Goal: Information Seeking & Learning: Check status

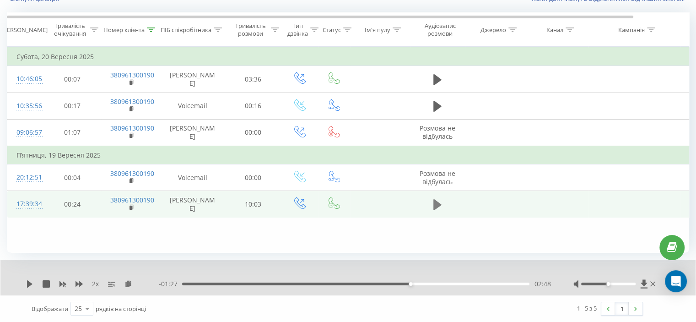
click at [436, 210] on icon at bounding box center [437, 204] width 8 height 11
click at [126, 281] on icon at bounding box center [128, 283] width 8 height 6
click at [77, 281] on icon at bounding box center [79, 283] width 7 height 7
click at [434, 210] on icon at bounding box center [434, 205] width 3 height 10
click at [151, 27] on icon at bounding box center [151, 29] width 8 height 5
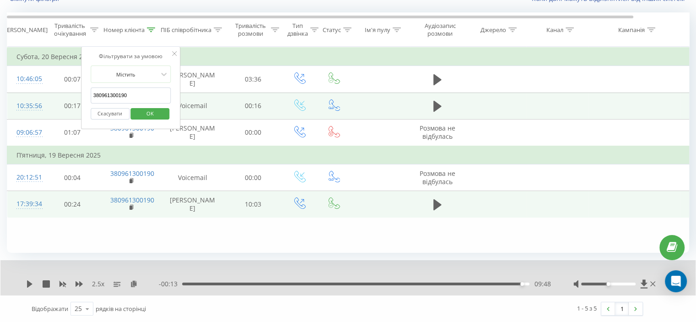
drag, startPoint x: 132, startPoint y: 93, endPoint x: 58, endPoint y: 100, distance: 74.5
click at [58, 99] on table "Фільтрувати за умовою Дорівнює Скасувати OK Фільтрувати за умовою Містить 38096…" at bounding box center [378, 132] width 742 height 171
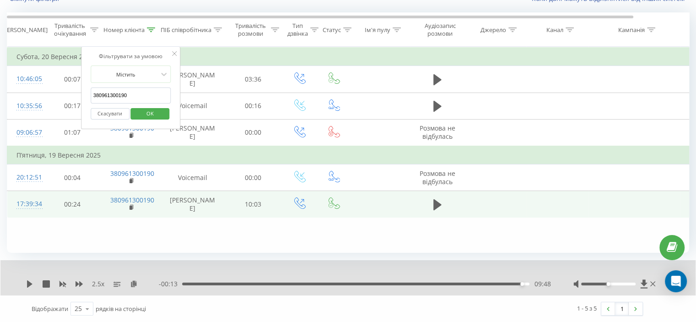
paste input "674602079"
drag, startPoint x: 152, startPoint y: 115, endPoint x: 137, endPoint y: 83, distance: 35.2
click at [152, 115] on span "OK" at bounding box center [150, 113] width 26 height 14
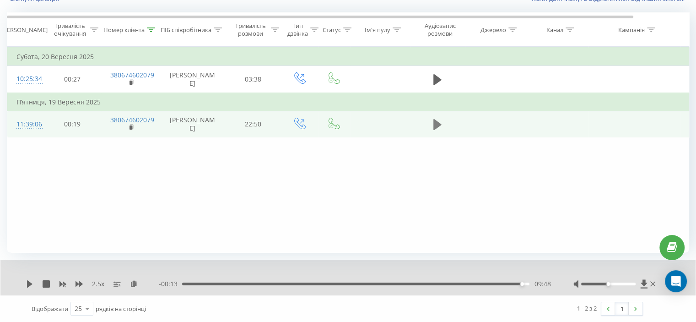
click at [437, 130] on icon at bounding box center [437, 124] width 8 height 11
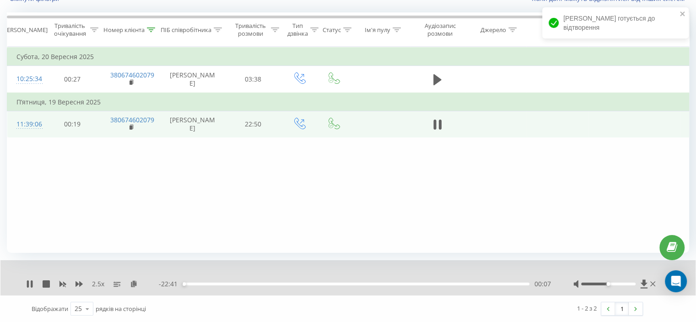
drag, startPoint x: 72, startPoint y: 139, endPoint x: 88, endPoint y: 216, distance: 78.5
click at [72, 137] on td "00:19" at bounding box center [72, 124] width 57 height 27
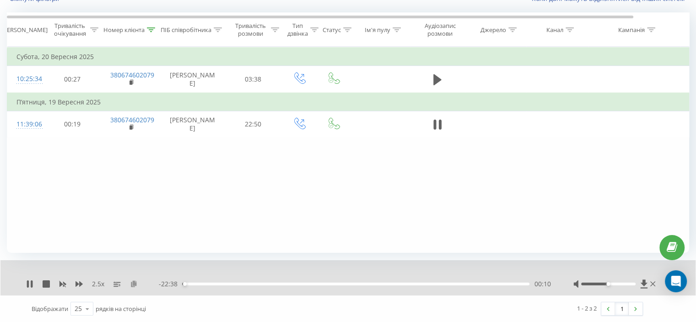
click at [137, 286] on icon at bounding box center [134, 283] width 8 height 6
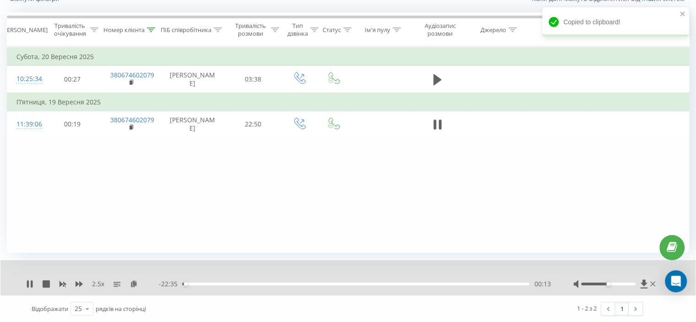
click at [84, 281] on div "2.5 x" at bounding box center [92, 283] width 133 height 9
click at [83, 281] on div "2.5 x" at bounding box center [92, 283] width 133 height 9
click at [81, 281] on icon at bounding box center [79, 283] width 7 height 7
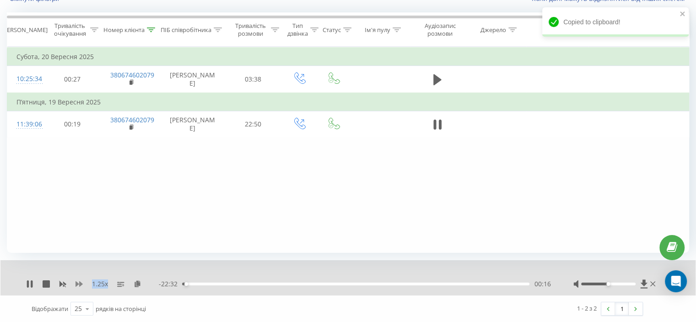
click at [81, 281] on icon at bounding box center [79, 283] width 7 height 7
drag, startPoint x: 41, startPoint y: 191, endPoint x: 40, endPoint y: 151, distance: 40.3
click at [43, 182] on div "Фільтрувати за умовою Дорівнює Скасувати OK Фільтрувати за умовою Містить 38067…" at bounding box center [348, 150] width 682 height 206
click at [271, 283] on div "05:50" at bounding box center [272, 284] width 4 height 4
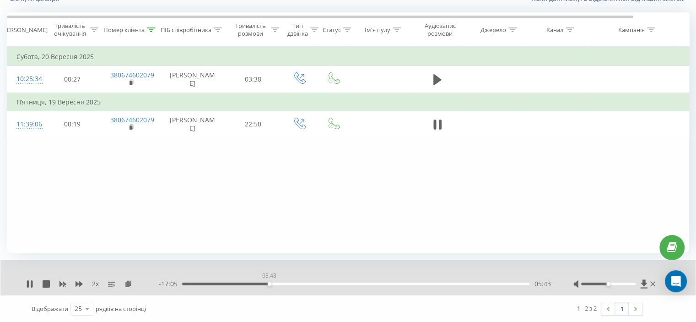
click at [269, 283] on div "05:43" at bounding box center [270, 284] width 4 height 4
click at [268, 284] on div "05:50" at bounding box center [355, 283] width 347 height 3
click at [267, 284] on div "05:36" at bounding box center [268, 284] width 4 height 4
click at [265, 284] on div "05:29" at bounding box center [355, 283] width 347 height 3
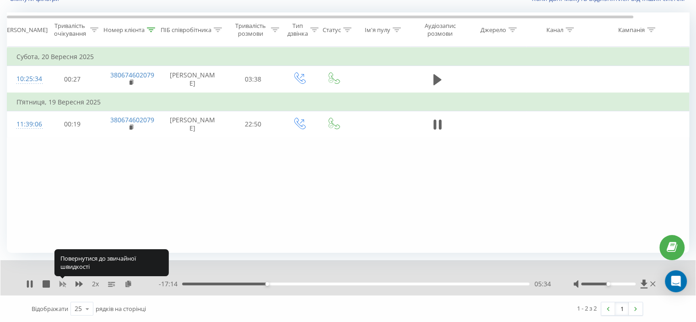
click at [63, 284] on rect at bounding box center [62, 284] width 7 height 7
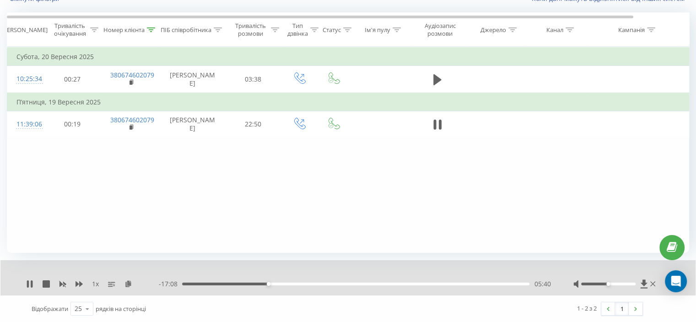
click at [79, 276] on div "1 x - 17:08 05:40 05:40" at bounding box center [347, 277] width 695 height 35
click at [78, 280] on icon at bounding box center [79, 283] width 7 height 7
click at [80, 284] on icon at bounding box center [79, 283] width 7 height 5
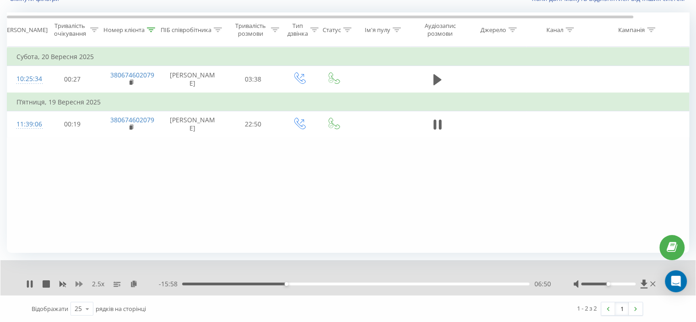
click at [81, 282] on icon at bounding box center [79, 283] width 7 height 5
click at [80, 282] on icon at bounding box center [79, 283] width 7 height 5
click at [435, 130] on icon at bounding box center [434, 124] width 3 height 10
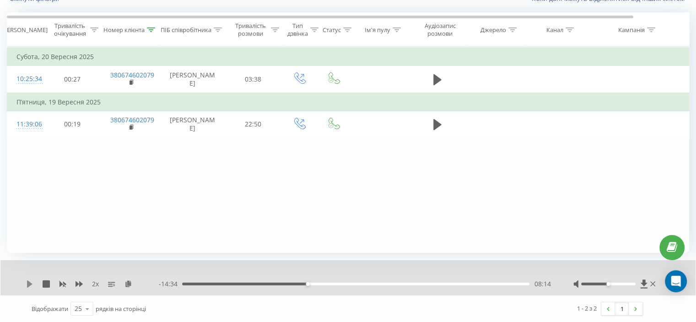
drag, startPoint x: 24, startPoint y: 280, endPoint x: 31, endPoint y: 280, distance: 7.3
click at [31, 280] on div "2 x - 14:34 08:14 08:14" at bounding box center [347, 277] width 695 height 35
click at [31, 280] on icon at bounding box center [29, 283] width 7 height 7
click at [428, 128] on td at bounding box center [437, 124] width 55 height 27
click at [436, 131] on icon at bounding box center [437, 124] width 8 height 13
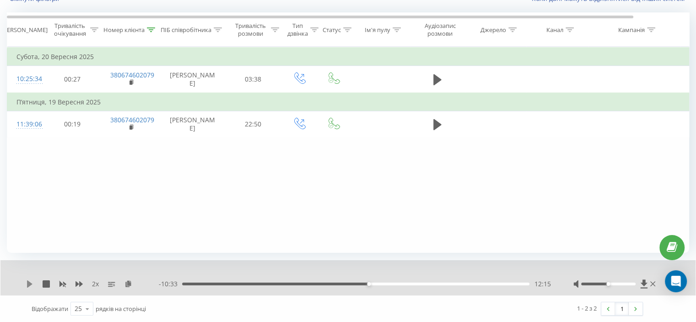
click at [31, 281] on icon at bounding box center [29, 283] width 7 height 7
click at [374, 284] on div "12:35" at bounding box center [355, 283] width 347 height 3
click at [372, 282] on div "12:39" at bounding box center [355, 283] width 347 height 3
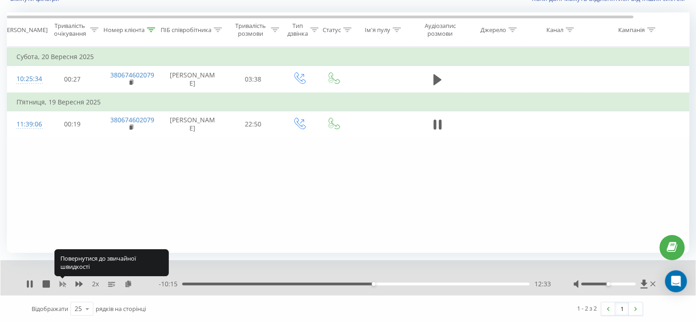
click at [62, 281] on icon at bounding box center [62, 283] width 7 height 7
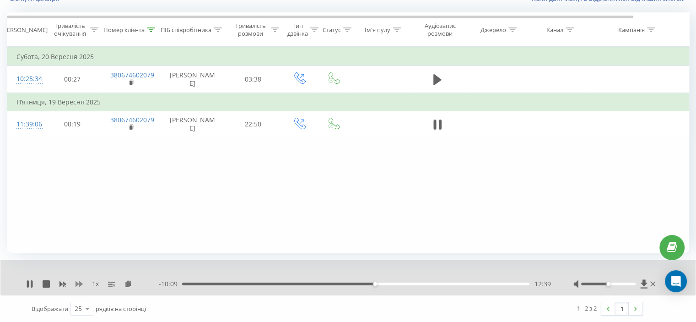
click at [77, 282] on icon at bounding box center [79, 283] width 7 height 5
drag, startPoint x: 83, startPoint y: 186, endPoint x: 87, endPoint y: 174, distance: 12.6
click at [83, 186] on div "Фільтрувати за умовою Дорівнює Скасувати OK Фільтрувати за умовою Містить 38067…" at bounding box center [348, 150] width 682 height 206
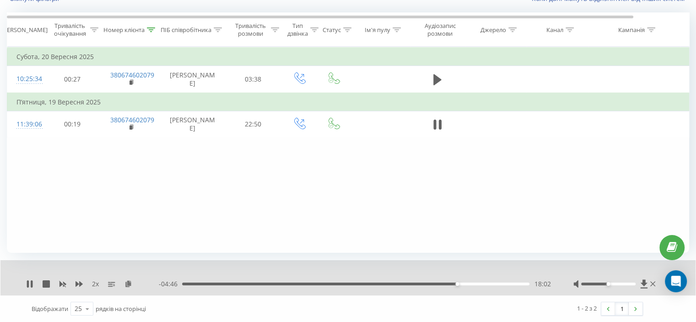
click at [83, 284] on div "2 x" at bounding box center [92, 283] width 133 height 9
click at [81, 284] on icon at bounding box center [79, 283] width 7 height 5
click at [80, 282] on icon at bounding box center [79, 283] width 7 height 5
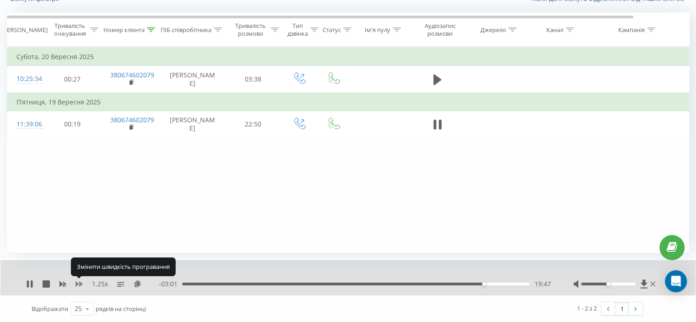
click at [80, 282] on icon at bounding box center [79, 283] width 7 height 5
click at [81, 282] on icon at bounding box center [79, 283] width 7 height 5
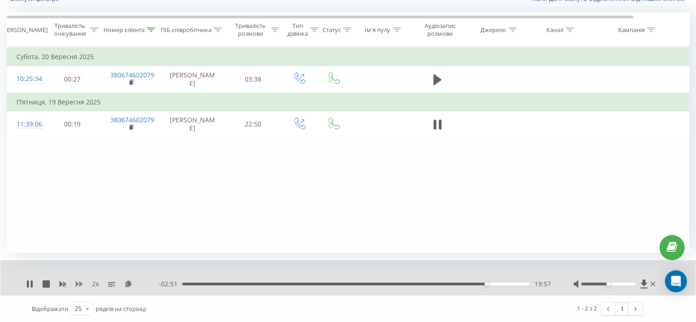
click at [77, 282] on icon at bounding box center [79, 283] width 7 height 5
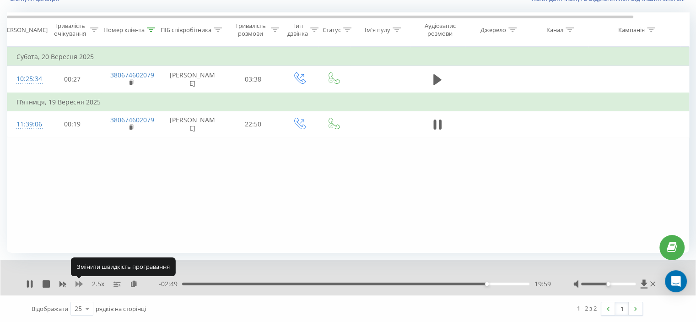
click at [77, 282] on icon at bounding box center [79, 283] width 7 height 5
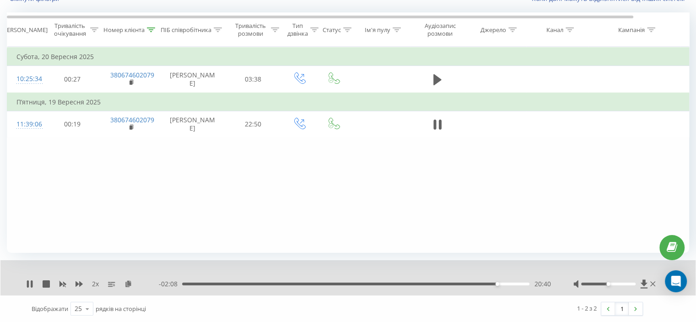
click at [212, 204] on div "Фільтрувати за умовою Дорівнює Скасувати OK Фільтрувати за умовою Містить 38067…" at bounding box center [348, 150] width 682 height 206
click at [145, 30] on div "Номер клієнта" at bounding box center [129, 30] width 52 height 8
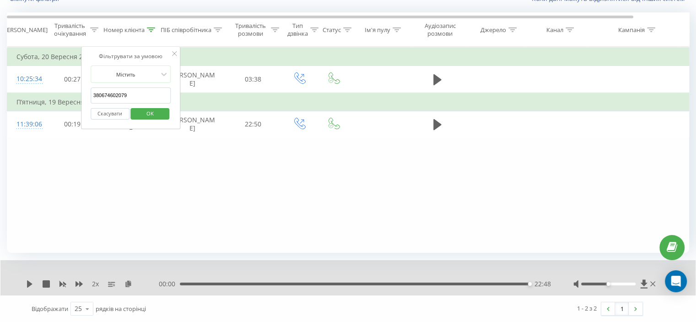
drag, startPoint x: 134, startPoint y: 101, endPoint x: 84, endPoint y: 101, distance: 49.4
click at [77, 100] on table "Фільтрувати за умовою Дорівнює Скасувати OK Фільтрувати за умовою Містить 38067…" at bounding box center [378, 92] width 742 height 91
paste input "964661743"
click at [145, 106] on span "OK" at bounding box center [150, 113] width 26 height 14
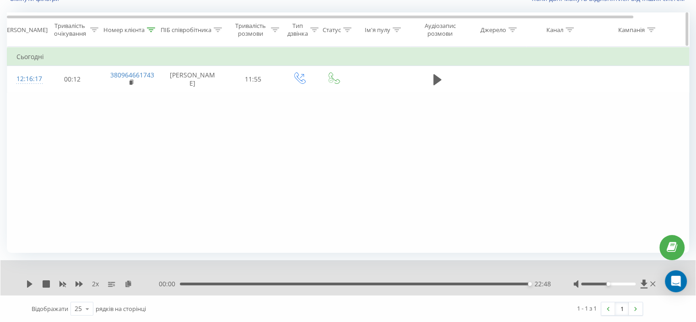
click at [153, 29] on icon at bounding box center [151, 29] width 8 height 5
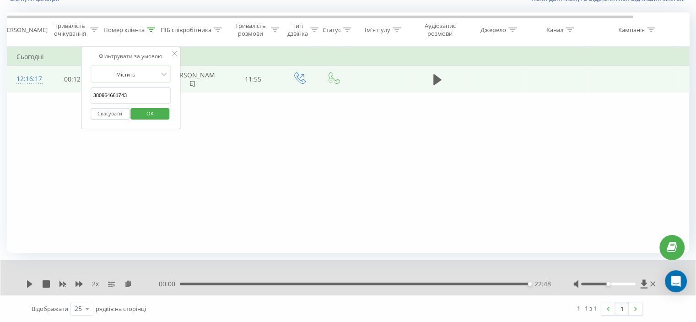
drag, startPoint x: 144, startPoint y: 93, endPoint x: 63, endPoint y: 95, distance: 81.0
click at [63, 92] on table "Фільтрувати за умовою Дорівнює Скасувати OK Фільтрувати за умовою Містить 38096…" at bounding box center [378, 70] width 742 height 46
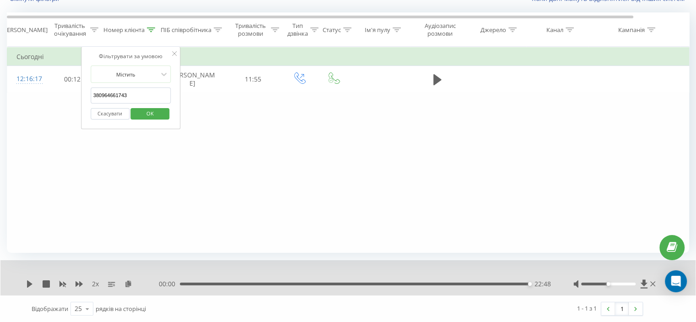
paste input "661936245"
drag, startPoint x: 163, startPoint y: 117, endPoint x: 157, endPoint y: 115, distance: 5.8
click at [163, 117] on button "OK" at bounding box center [150, 113] width 39 height 11
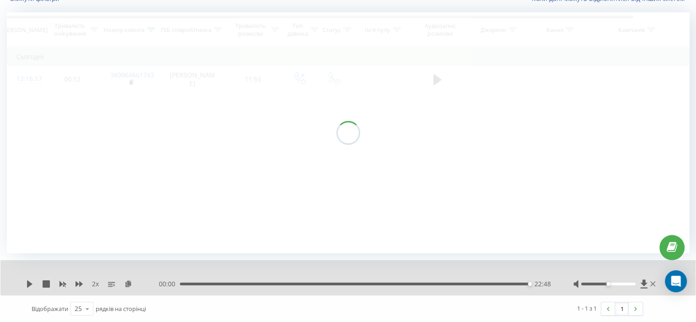
click at [157, 115] on div at bounding box center [348, 132] width 682 height 240
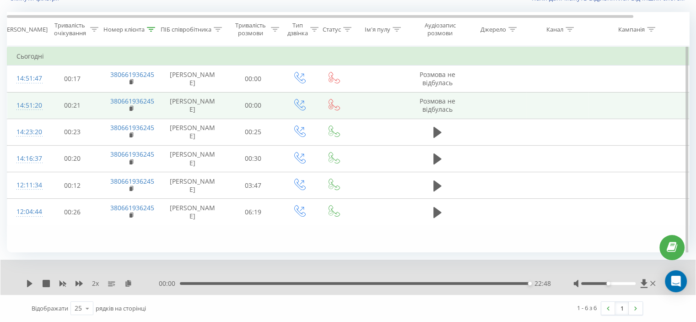
scroll to position [86, 0]
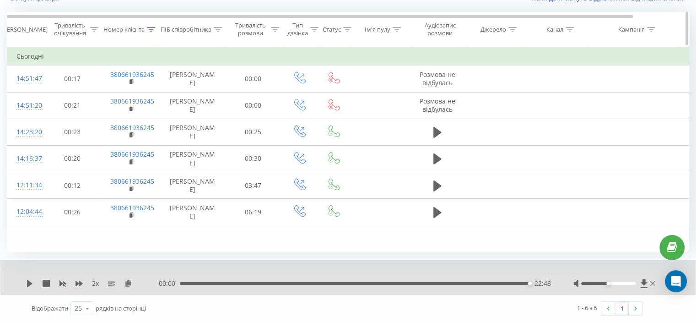
click at [149, 19] on th "Номер клієнта" at bounding box center [130, 29] width 59 height 34
click at [151, 27] on icon at bounding box center [151, 29] width 8 height 5
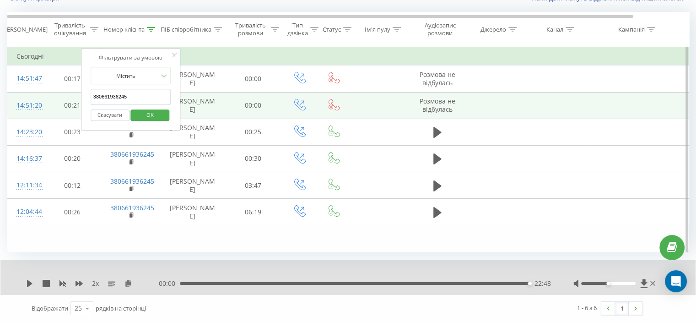
drag, startPoint x: 106, startPoint y: 83, endPoint x: 69, endPoint y: 87, distance: 37.8
click at [46, 83] on table "Фільтрувати за умовою Дорівнює Скасувати OK Фільтрувати за умовою Містить 38066…" at bounding box center [378, 135] width 742 height 179
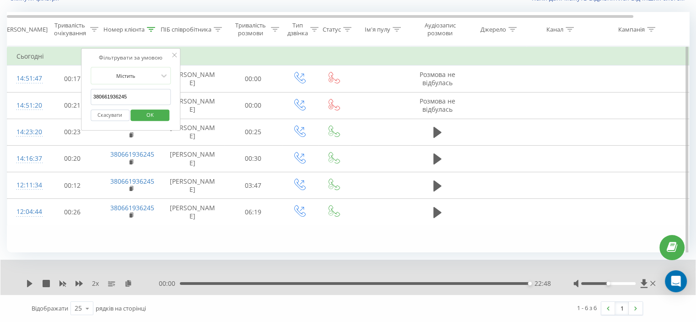
paste input "964661743"
click at [142, 108] on span "OK" at bounding box center [150, 115] width 26 height 14
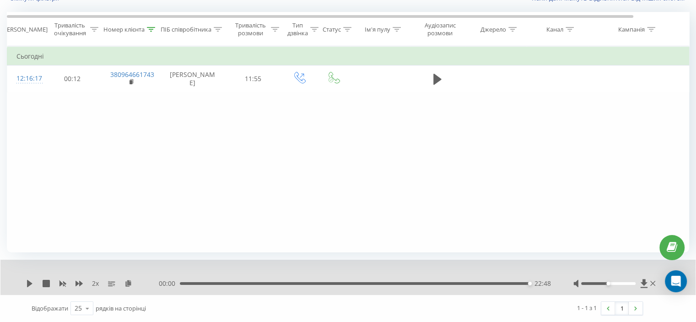
scroll to position [71, 0]
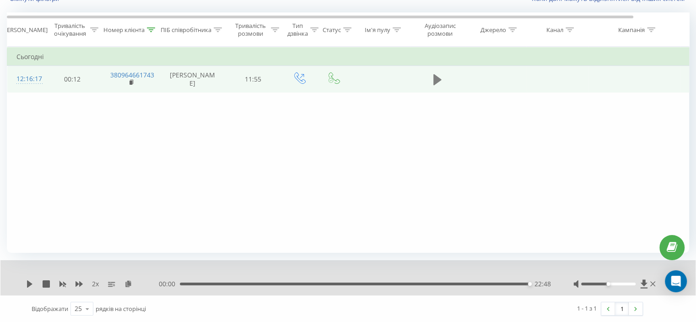
click at [439, 82] on icon at bounding box center [437, 79] width 8 height 11
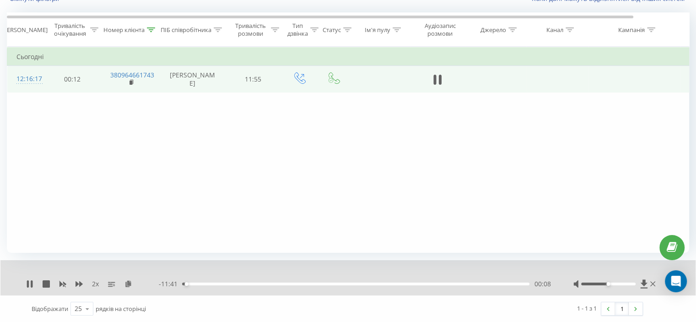
click at [58, 152] on div "Фільтрувати за умовою Дорівнює Скасувати OK Фільтрувати за умовою Містить 38096…" at bounding box center [348, 150] width 682 height 206
click at [130, 281] on icon at bounding box center [128, 283] width 8 height 6
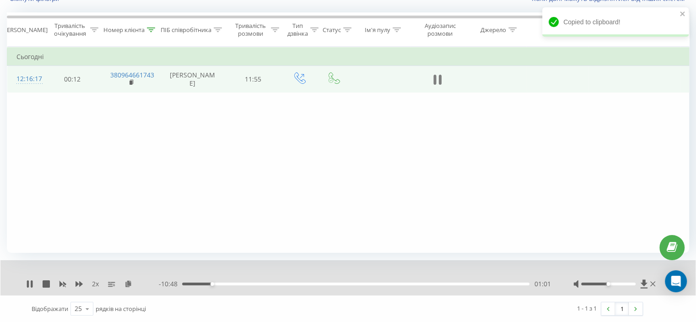
click at [439, 86] on icon at bounding box center [437, 79] width 8 height 13
click at [97, 195] on div "Фільтрувати за умовою Дорівнює Скасувати OK Фільтрувати за умовою Містить 38096…" at bounding box center [348, 150] width 682 height 206
click at [31, 287] on div "2 x" at bounding box center [92, 283] width 133 height 9
click at [28, 286] on icon at bounding box center [29, 283] width 5 height 7
click at [434, 79] on icon at bounding box center [434, 80] width 3 height 10
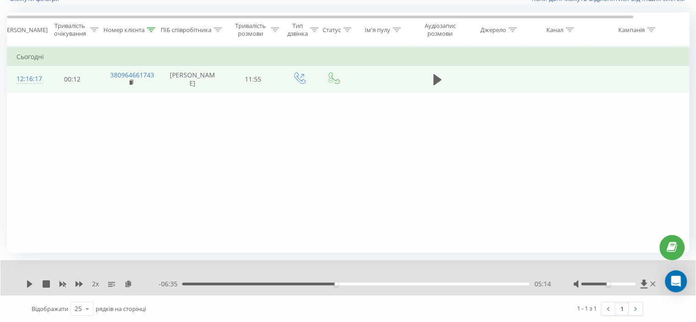
click at [76, 176] on div "Фільтрувати за умовою Дорівнює Скасувати OK Фільтрувати за умовою Містить 38096…" at bounding box center [348, 150] width 682 height 206
click at [27, 286] on icon at bounding box center [29, 283] width 5 height 7
click at [436, 85] on icon at bounding box center [437, 79] width 8 height 13
click at [81, 176] on div "Фільтрувати за умовою Дорівнює Скасувати OK Фільтрувати за умовою Містить 38096…" at bounding box center [348, 150] width 682 height 206
click at [29, 285] on icon at bounding box center [29, 283] width 5 height 7
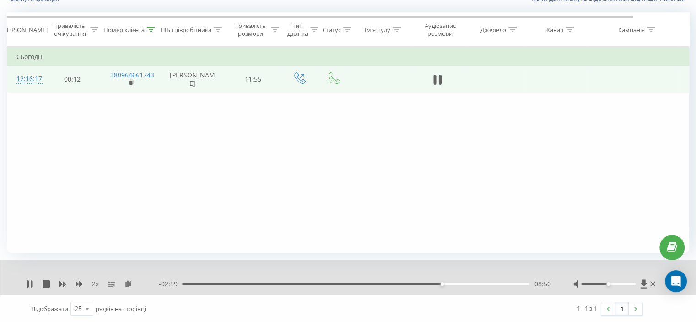
click at [434, 284] on div "08:50" at bounding box center [355, 283] width 347 height 3
click at [427, 284] on div "08:19" at bounding box center [355, 283] width 347 height 3
click at [412, 284] on div "08:20" at bounding box center [355, 283] width 347 height 3
click at [402, 284] on div "07:31" at bounding box center [355, 283] width 347 height 3
click at [394, 283] on div "07:32" at bounding box center [355, 283] width 347 height 3
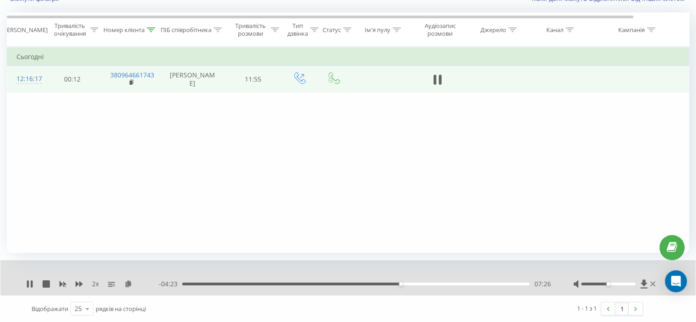
drag, startPoint x: 103, startPoint y: 166, endPoint x: 93, endPoint y: 158, distance: 12.7
click at [103, 166] on div "Фільтрувати за умовою Дорівнює Скасувати OK Фільтрувати за умовою Містить 38096…" at bounding box center [348, 150] width 682 height 206
click at [439, 92] on td at bounding box center [437, 79] width 55 height 27
click at [436, 83] on icon at bounding box center [434, 80] width 3 height 10
click at [27, 284] on icon at bounding box center [29, 283] width 5 height 7
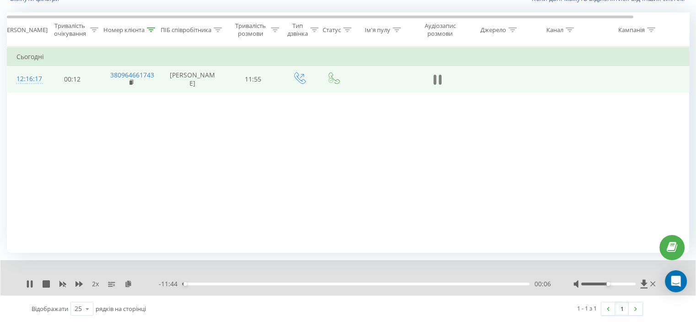
click at [438, 84] on icon at bounding box center [437, 79] width 8 height 13
click at [151, 30] on icon at bounding box center [151, 29] width 8 height 5
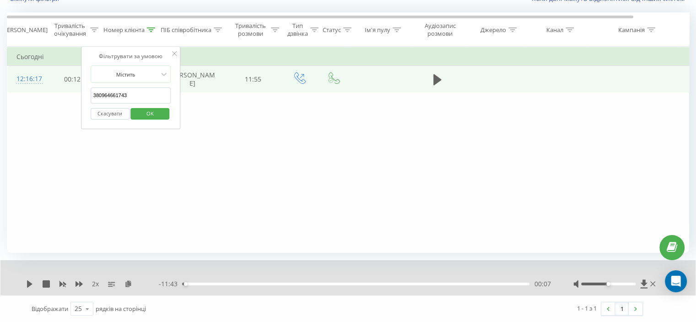
drag, startPoint x: 104, startPoint y: 98, endPoint x: 61, endPoint y: 105, distance: 43.5
click at [46, 99] on div "Фільтрувати за умовою Дорівнює Скасувати OK Фільтрувати за умовою Містить 38096…" at bounding box center [348, 150] width 682 height 206
paste input "631469111"
click at [137, 111] on button "OK" at bounding box center [150, 113] width 39 height 11
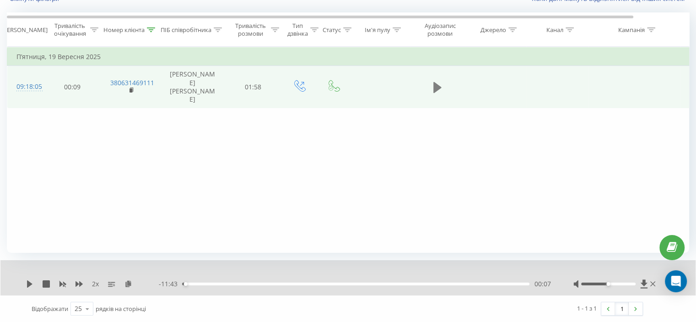
click at [437, 88] on icon at bounding box center [437, 87] width 8 height 11
click at [441, 82] on icon at bounding box center [439, 87] width 3 height 10
click at [151, 28] on icon at bounding box center [151, 29] width 8 height 5
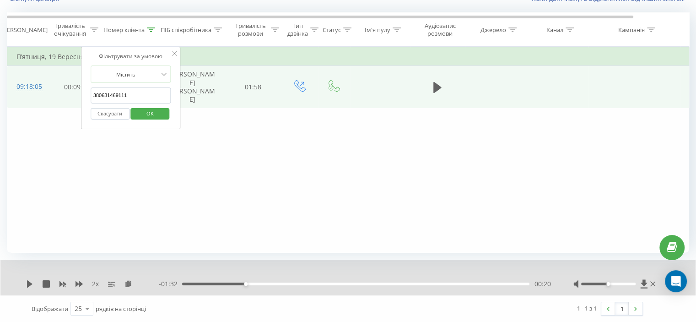
drag, startPoint x: 141, startPoint y: 94, endPoint x: 66, endPoint y: 105, distance: 75.8
click at [65, 103] on table "Фільтрувати за умовою Дорівнює Скасувати OK Фільтрувати за умовою Містить 38063…" at bounding box center [378, 77] width 742 height 61
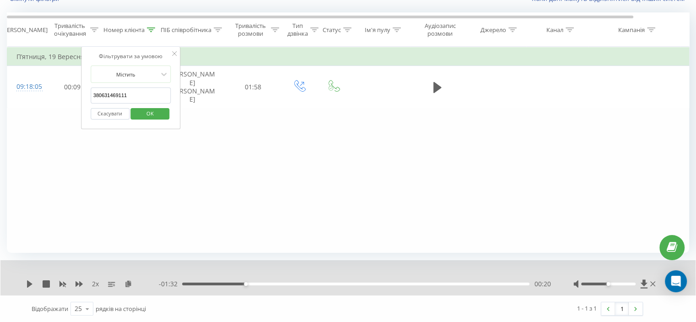
paste input "961117188"
click at [157, 114] on span "OK" at bounding box center [150, 113] width 26 height 14
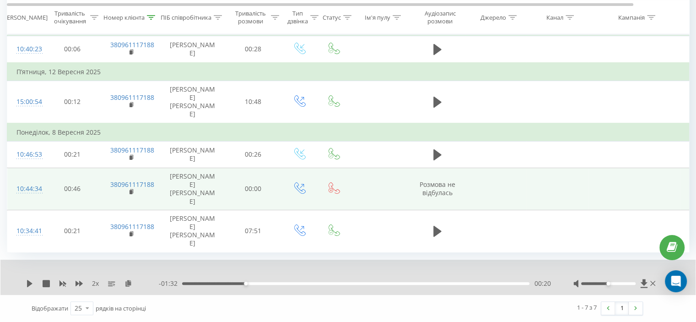
scroll to position [207, 0]
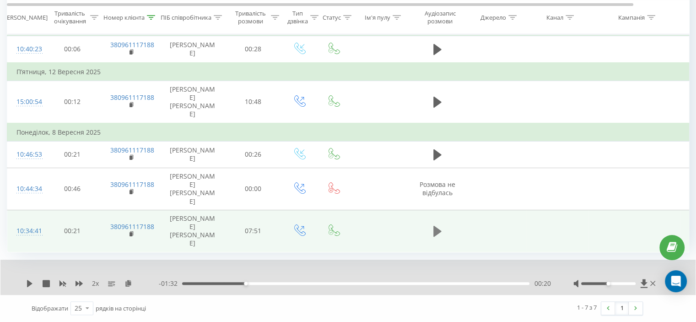
click at [436, 233] on icon at bounding box center [437, 231] width 8 height 11
click at [435, 227] on icon at bounding box center [437, 231] width 8 height 13
click at [149, 16] on icon at bounding box center [151, 17] width 8 height 5
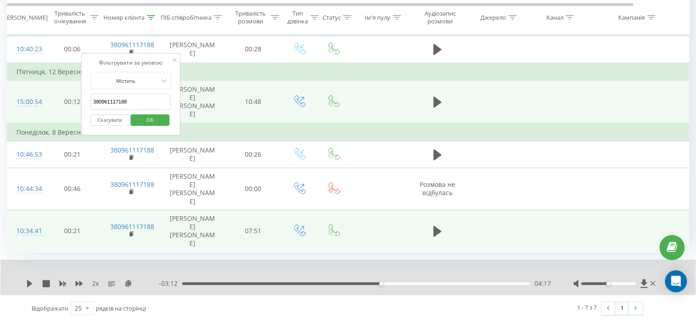
drag, startPoint x: 108, startPoint y: 84, endPoint x: 62, endPoint y: 86, distance: 45.8
click at [62, 86] on table "Фільтрувати за умовою Дорівнює Скасувати OK Фільтрувати за умовою Містить 38096…" at bounding box center [378, 91] width 742 height 322
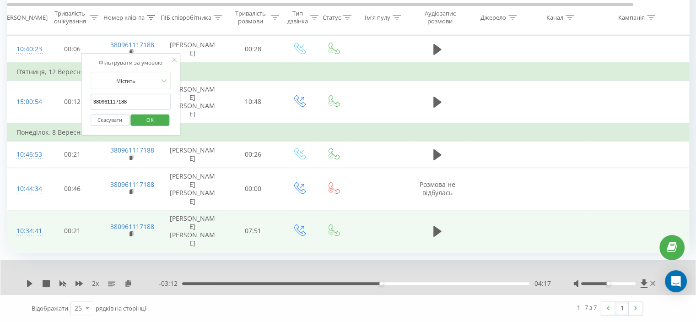
paste input "633579590"
click at [152, 113] on span "OK" at bounding box center [150, 120] width 26 height 14
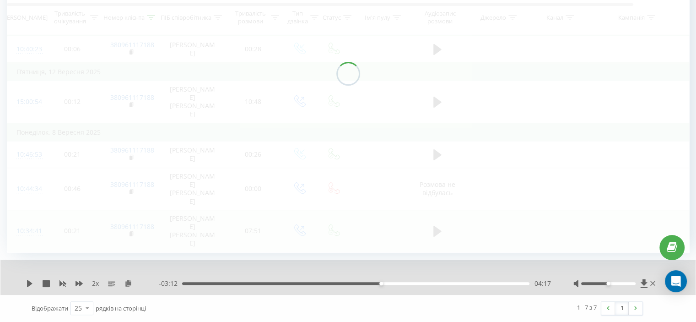
scroll to position [71, 0]
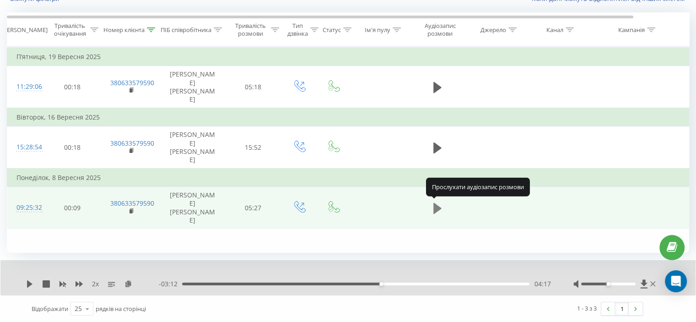
click at [436, 208] on icon at bounding box center [437, 207] width 8 height 11
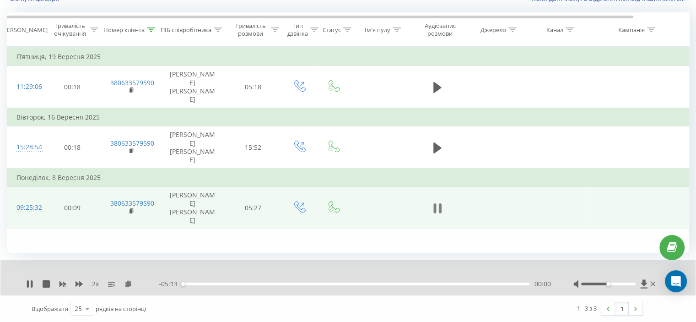
click at [443, 207] on button at bounding box center [438, 208] width 14 height 14
click at [153, 27] on icon at bounding box center [151, 29] width 8 height 5
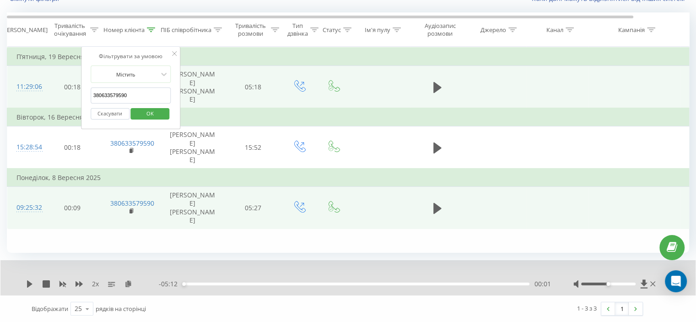
drag, startPoint x: 141, startPoint y: 97, endPoint x: 81, endPoint y: 96, distance: 60.4
click at [81, 96] on table "Фільтрувати за умовою Дорівнює Скасувати OK Фільтрувати за умовою Містить 38063…" at bounding box center [378, 138] width 742 height 182
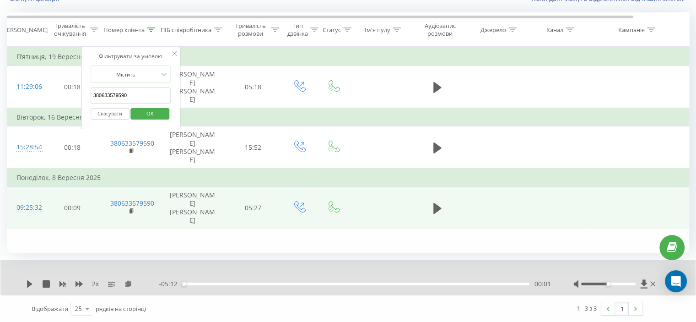
paste input "988876047"
click at [148, 111] on span "OK" at bounding box center [150, 113] width 26 height 14
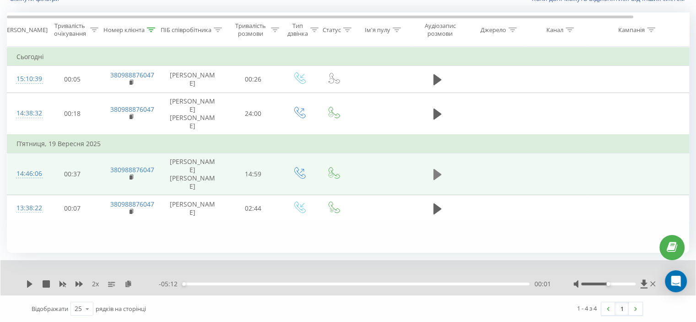
click at [432, 181] on button at bounding box center [438, 175] width 14 height 14
click at [128, 285] on icon at bounding box center [128, 283] width 8 height 6
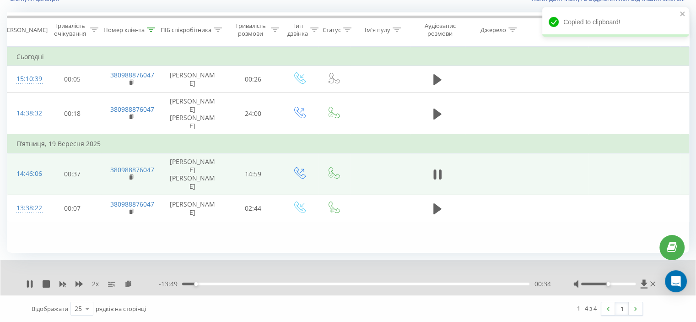
drag, startPoint x: 193, startPoint y: 283, endPoint x: 146, endPoint y: 286, distance: 46.3
click at [146, 286] on div "2 x - 13:49 00:34 00:34" at bounding box center [342, 283] width 632 height 9
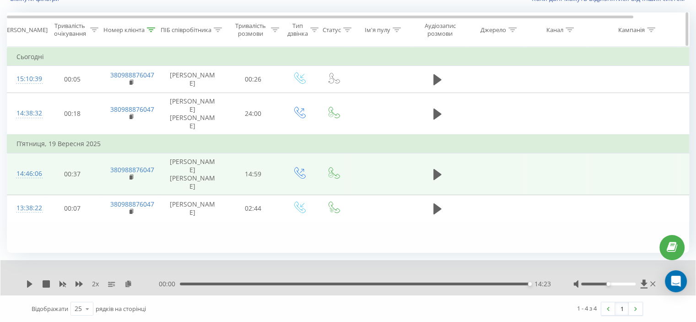
click at [153, 28] on icon at bounding box center [151, 29] width 8 height 5
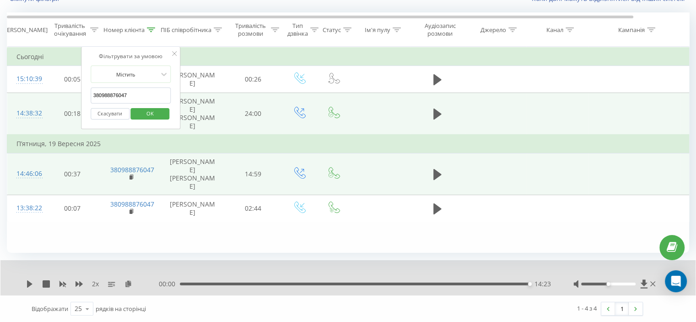
drag, startPoint x: 140, startPoint y: 92, endPoint x: 56, endPoint y: 102, distance: 84.4
click at [51, 102] on table "Фільтрувати за умовою Дорівнює Скасувати OK Фільтрувати за умовою Містить 38098…" at bounding box center [378, 134] width 742 height 175
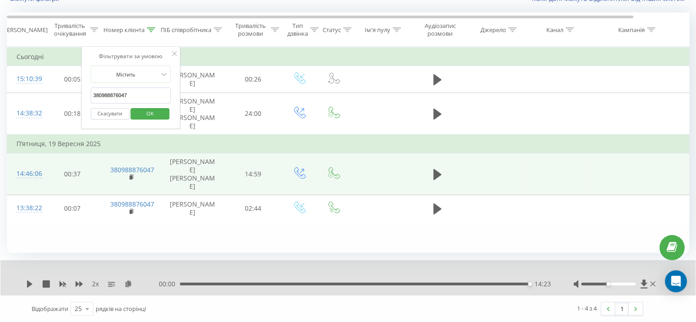
paste input "57857762"
click at [160, 115] on span "OK" at bounding box center [150, 113] width 26 height 14
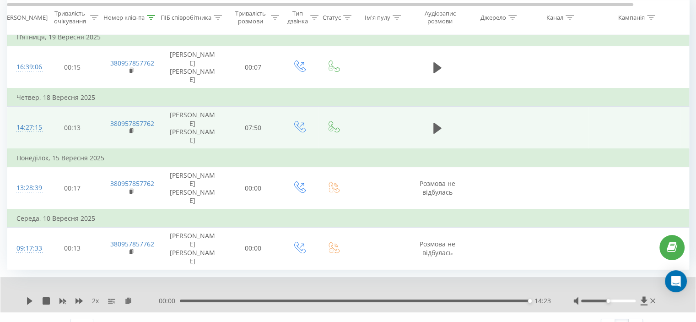
scroll to position [106, 0]
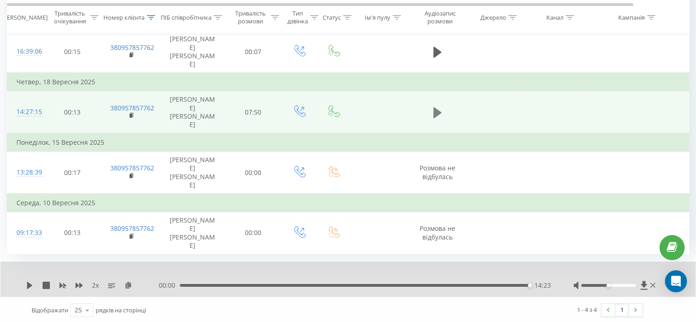
click at [435, 111] on icon at bounding box center [437, 112] width 8 height 11
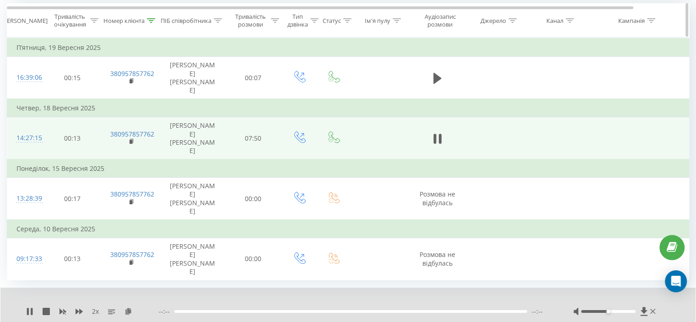
scroll to position [60, 0]
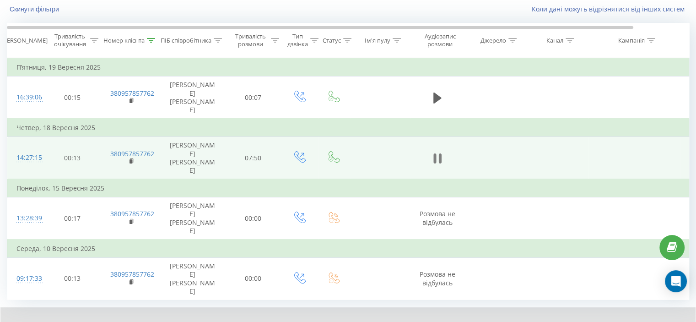
click at [434, 159] on icon at bounding box center [434, 158] width 3 height 10
click at [157, 37] on div "Номер клієнта" at bounding box center [130, 41] width 59 height 8
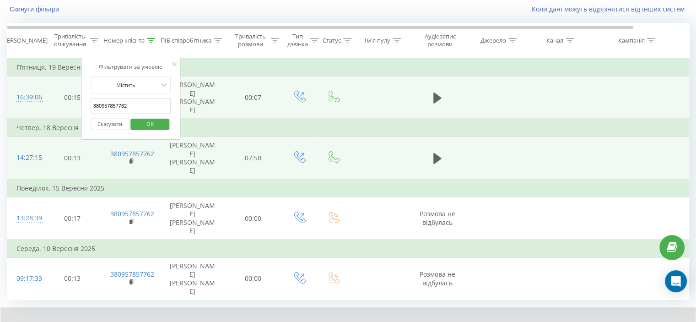
drag, startPoint x: 134, startPoint y: 104, endPoint x: 44, endPoint y: 104, distance: 89.7
click at [40, 104] on table "Фільтрувати за умовою Дорівнює Скасувати OK Фільтрувати за умовою Містить 38095…" at bounding box center [378, 178] width 742 height 243
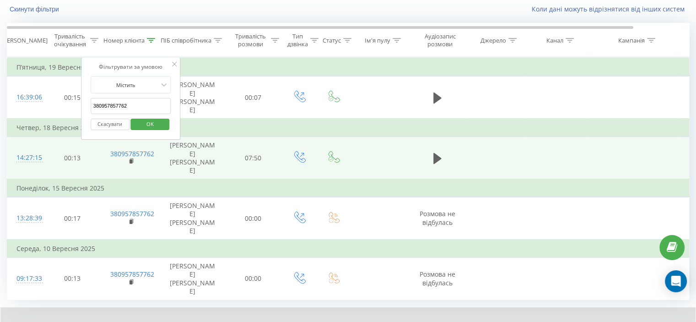
paste input "65398609"
drag, startPoint x: 144, startPoint y: 120, endPoint x: 146, endPoint y: 89, distance: 31.2
click at [145, 120] on span "OK" at bounding box center [150, 124] width 26 height 14
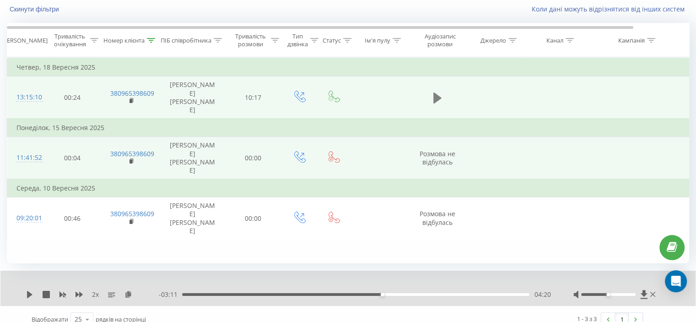
click at [437, 100] on icon at bounding box center [437, 98] width 8 height 13
click at [128, 293] on icon at bounding box center [128, 294] width 8 height 6
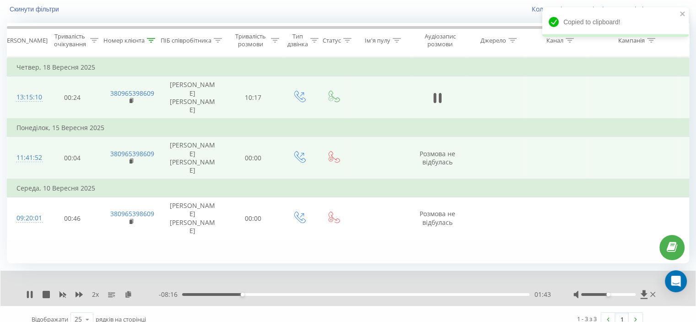
click at [107, 241] on div "Фільтрувати за умовою Дорівнює Скасувати OK Фільтрувати за умовою Містить 38096…" at bounding box center [348, 160] width 682 height 206
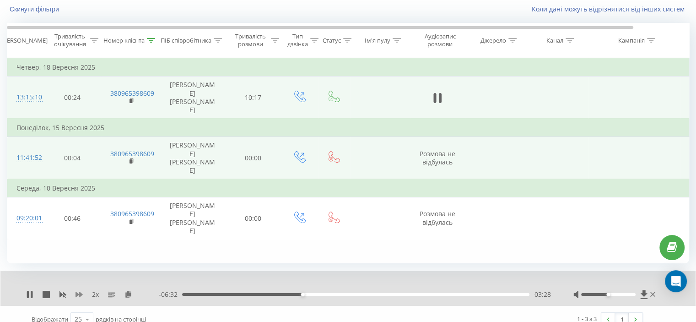
click at [78, 293] on icon at bounding box center [79, 294] width 7 height 5
click at [81, 292] on icon at bounding box center [79, 294] width 7 height 5
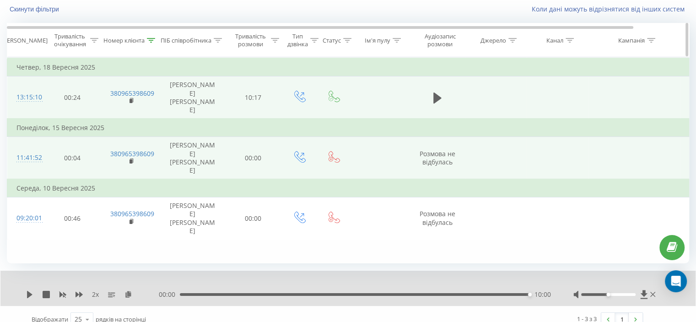
click at [148, 38] on icon at bounding box center [151, 40] width 8 height 5
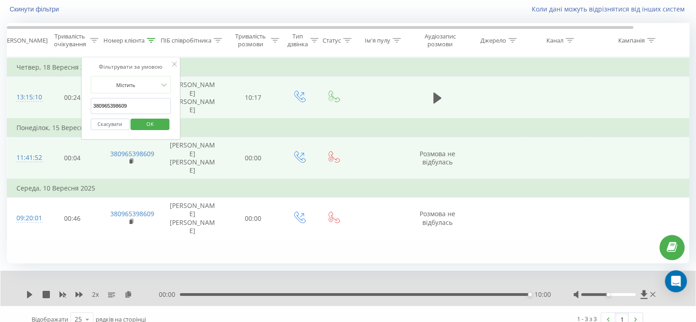
drag, startPoint x: 130, startPoint y: 99, endPoint x: 83, endPoint y: 107, distance: 47.8
click at [83, 107] on div "Фільтрувати за умовою Містить 380965398609 Скасувати OK" at bounding box center [131, 98] width 100 height 82
paste input "74463764"
type input "380974463764"
click at [157, 120] on span "OK" at bounding box center [150, 124] width 26 height 14
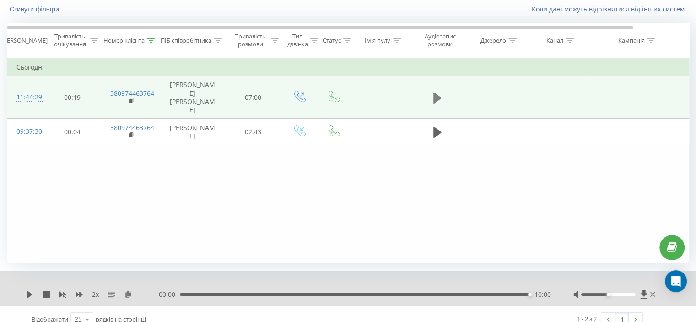
click at [438, 97] on icon at bounding box center [437, 97] width 8 height 11
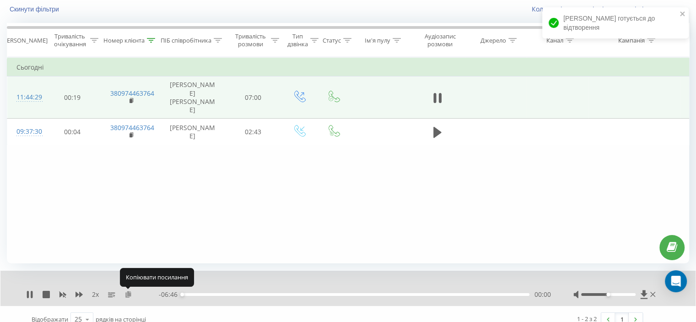
click at [130, 292] on icon at bounding box center [128, 294] width 8 height 6
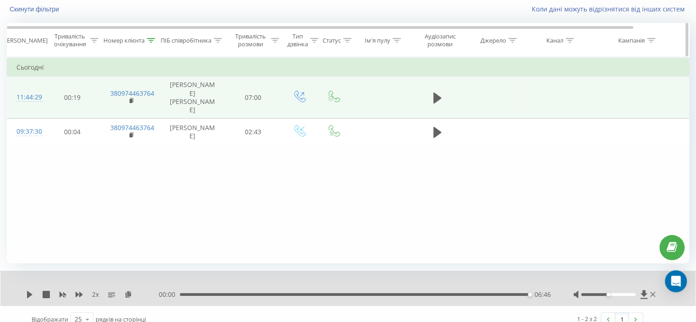
click at [156, 37] on div "Номер клієнта" at bounding box center [130, 41] width 59 height 8
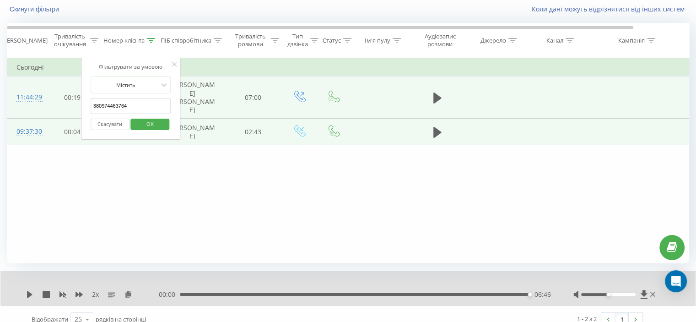
drag, startPoint x: 136, startPoint y: 106, endPoint x: 72, endPoint y: 124, distance: 66.5
click at [57, 119] on table "Фільтрувати за умовою Дорівнює Скасувати OK Фільтрувати за умовою Містить 38097…" at bounding box center [378, 101] width 742 height 88
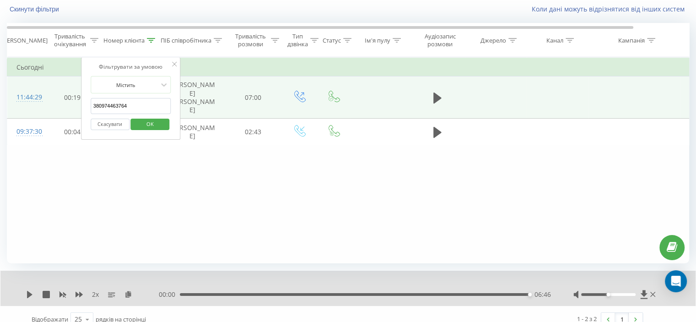
paste input "502066349"
click at [148, 115] on div "Скасувати OK" at bounding box center [131, 124] width 81 height 21
click at [147, 122] on span "OK" at bounding box center [150, 124] width 26 height 14
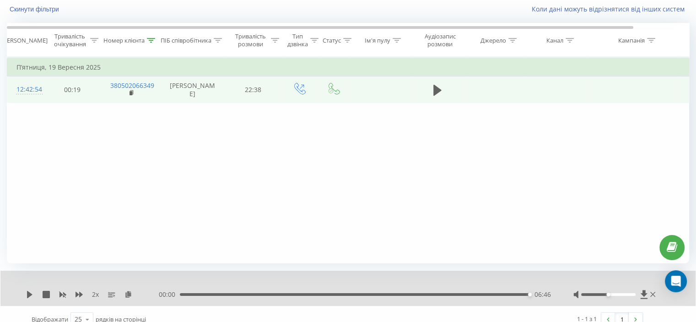
click at [44, 165] on div "Фільтрувати за умовою Дорівнює Скасувати OK Фільтрувати за умовою Містить 38050…" at bounding box center [348, 160] width 682 height 206
click at [439, 93] on icon at bounding box center [437, 90] width 8 height 13
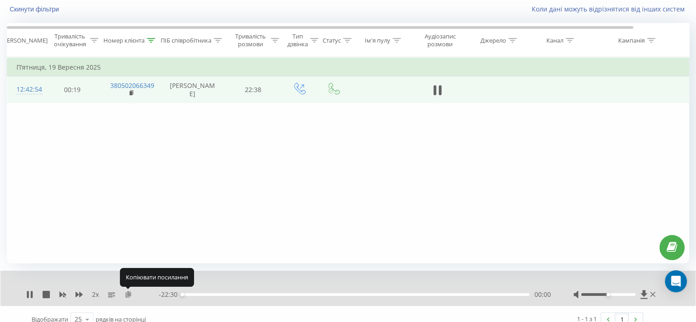
click at [130, 292] on icon at bounding box center [128, 294] width 8 height 6
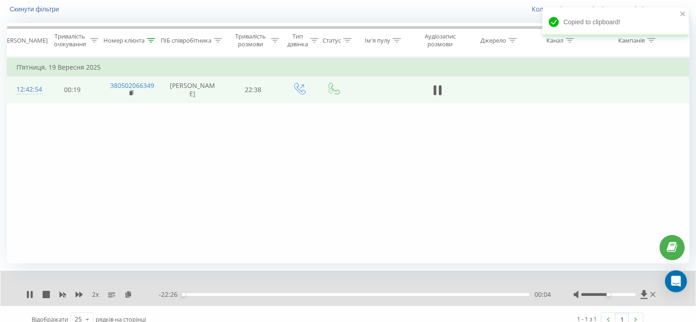
click at [302, 191] on div "Фільтрувати за умовою Дорівнює Скасувати OK Фільтрувати за умовою Містить 38050…" at bounding box center [348, 160] width 682 height 206
drag, startPoint x: 28, startPoint y: 174, endPoint x: 9, endPoint y: 1, distance: 173.6
click at [28, 172] on div "Фільтрувати за умовою Дорівнює Скасувати OK Фільтрувати за умовою Містить 38050…" at bounding box center [348, 160] width 682 height 206
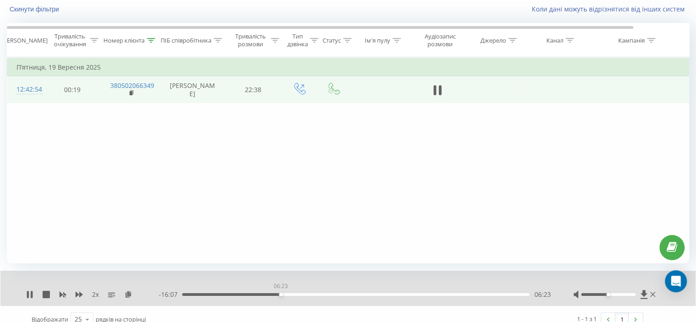
click at [281, 293] on div "06:23" at bounding box center [355, 294] width 347 height 3
click at [284, 293] on div "06:35" at bounding box center [355, 294] width 347 height 3
click at [287, 293] on div "06:37" at bounding box center [355, 294] width 347 height 3
click at [291, 293] on div "07:02" at bounding box center [355, 294] width 347 height 3
click at [295, 293] on div "07:02" at bounding box center [355, 294] width 347 height 3
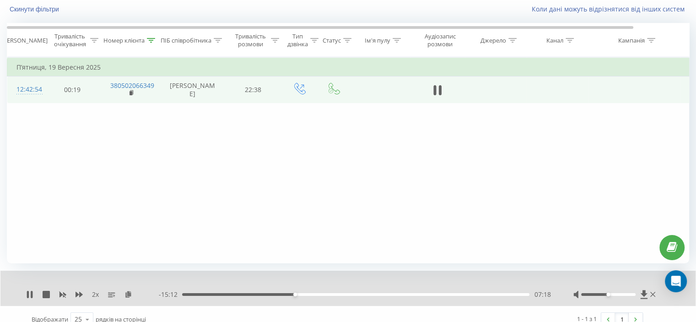
click at [297, 292] on div "07:18" at bounding box center [295, 294] width 4 height 4
click at [301, 293] on div "07:30" at bounding box center [355, 294] width 347 height 3
click at [306, 295] on div "- 14:45 07:45 07:45" at bounding box center [355, 294] width 392 height 9
click at [306, 293] on div "07:46" at bounding box center [355, 294] width 347 height 3
click at [311, 293] on div "08:15" at bounding box center [355, 294] width 347 height 3
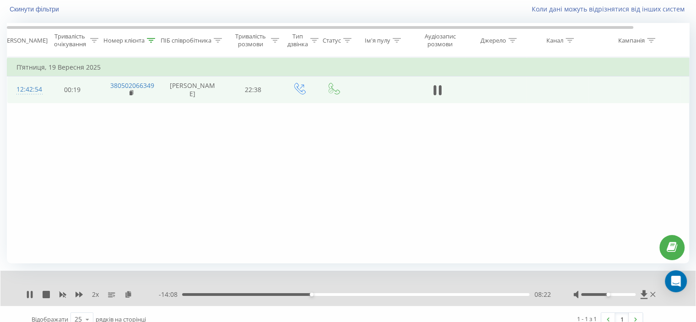
click at [315, 293] on div "08:22" at bounding box center [355, 294] width 347 height 3
click at [318, 293] on div "08:38" at bounding box center [355, 294] width 347 height 3
click at [322, 293] on div "08:49" at bounding box center [355, 294] width 347 height 3
click at [326, 293] on div "09:19" at bounding box center [355, 294] width 347 height 3
click at [330, 293] on div "09:24" at bounding box center [355, 294] width 347 height 3
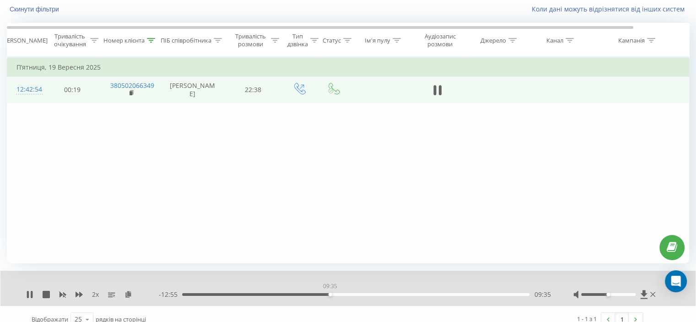
click at [330, 292] on div "09:35" at bounding box center [331, 294] width 4 height 4
click at [333, 293] on div "09:35" at bounding box center [355, 294] width 347 height 3
click at [339, 293] on div "09:46" at bounding box center [355, 294] width 347 height 3
click at [342, 293] on div "10:09" at bounding box center [355, 294] width 347 height 3
click at [341, 293] on div "10:26" at bounding box center [355, 294] width 347 height 3
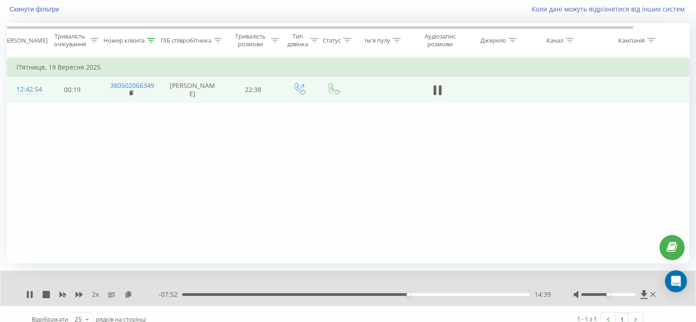
click at [73, 296] on div "2 x" at bounding box center [92, 294] width 133 height 9
click at [77, 296] on icon at bounding box center [79, 294] width 7 height 7
click at [75, 291] on div "2.5 x" at bounding box center [92, 294] width 133 height 9
click at [76, 292] on icon at bounding box center [79, 294] width 7 height 5
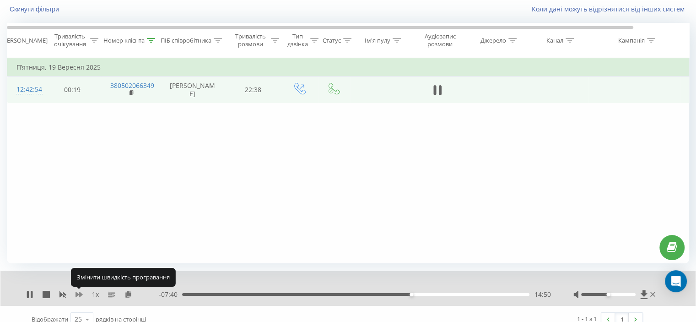
click at [76, 292] on icon at bounding box center [79, 294] width 7 height 5
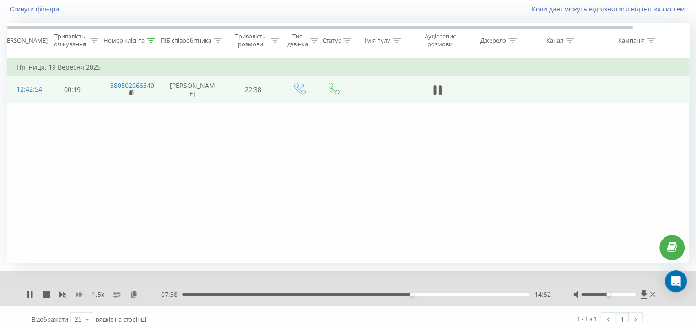
click at [78, 293] on icon at bounding box center [79, 294] width 7 height 5
drag, startPoint x: 438, startPoint y: 96, endPoint x: 478, endPoint y: 1, distance: 103.2
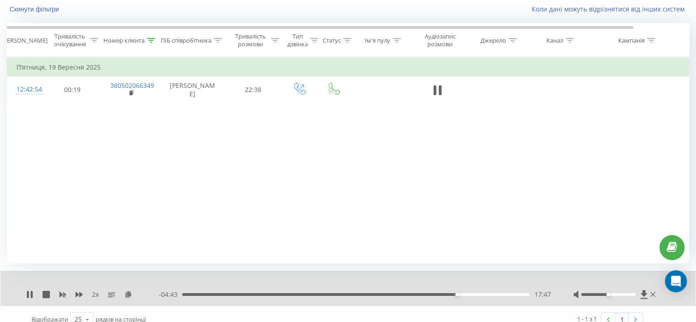
click at [438, 95] on icon at bounding box center [437, 90] width 8 height 13
click at [31, 293] on icon at bounding box center [29, 294] width 5 height 7
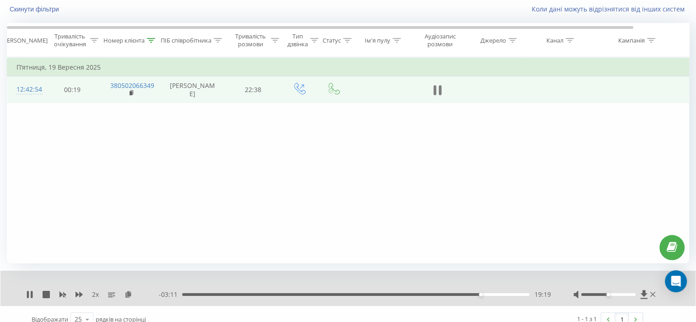
click at [436, 95] on icon at bounding box center [434, 90] width 3 height 10
click at [29, 298] on div "2 x" at bounding box center [92, 294] width 133 height 9
click at [29, 296] on icon at bounding box center [29, 294] width 7 height 7
click at [54, 150] on div "Фільтрувати за умовою Дорівнює Скасувати OK Фільтрувати за умовою Містить 38050…" at bounding box center [348, 160] width 682 height 206
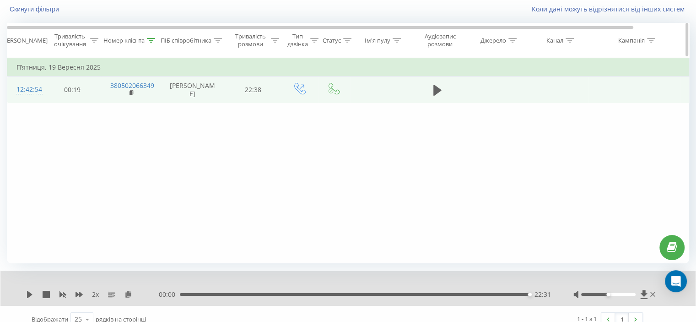
click at [154, 40] on icon at bounding box center [151, 40] width 8 height 5
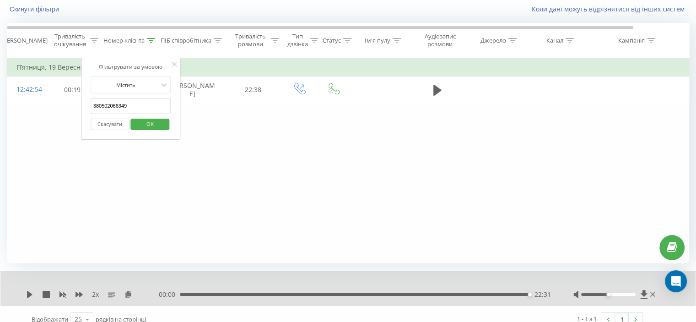
drag, startPoint x: 77, startPoint y: 111, endPoint x: 94, endPoint y: 124, distance: 21.6
click at [66, 103] on table "Фільтрувати за умовою Дорівнює Скасувати OK Фільтрувати за умовою Містить 38050…" at bounding box center [378, 80] width 742 height 46
paste input "959162120"
type input "380959162120"
click at [144, 122] on span "OK" at bounding box center [150, 124] width 26 height 14
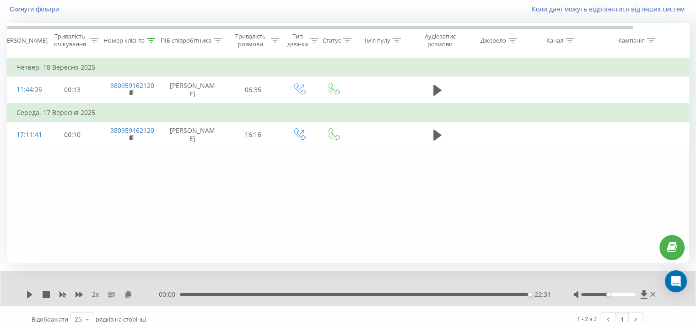
click at [108, 206] on div "Фільтрувати за умовою Дорівнює Скасувати OK Фільтрувати за умовою Містить 38095…" at bounding box center [348, 160] width 682 height 206
